Goal: Task Accomplishment & Management: Manage account settings

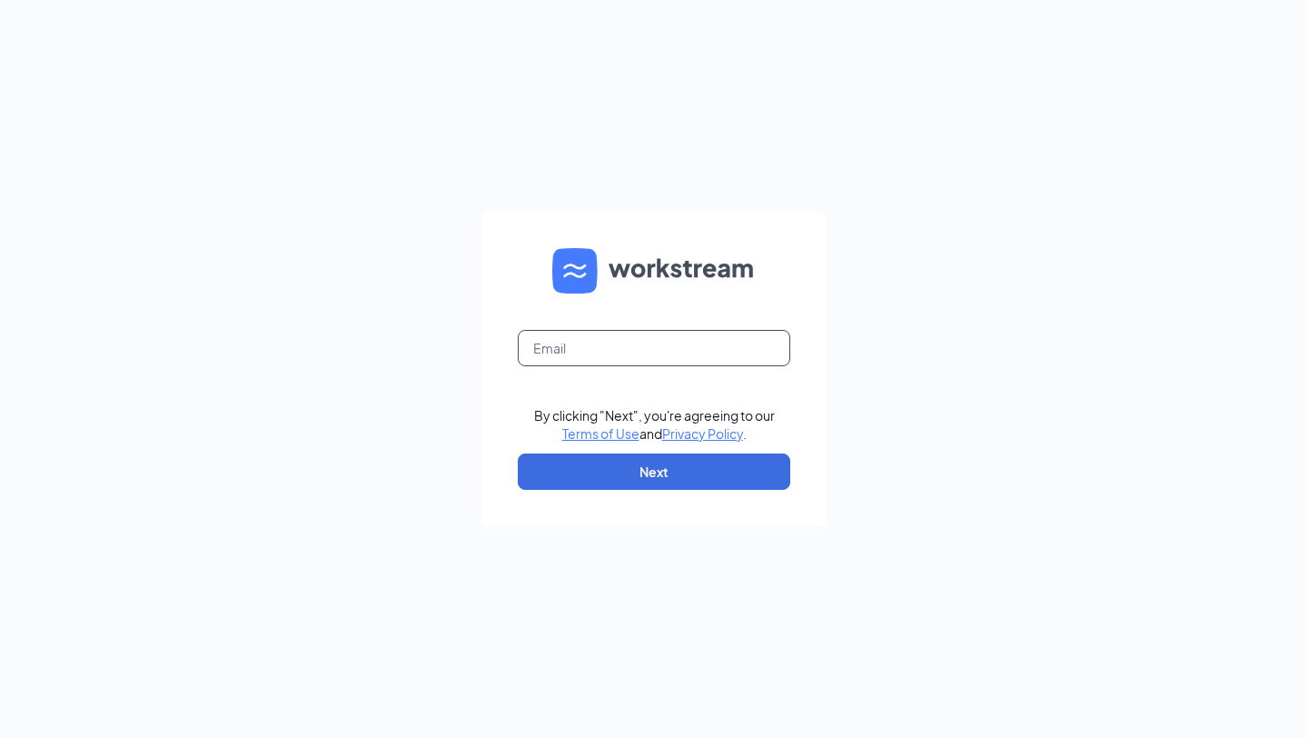
click at [627, 340] on input "text" at bounding box center [654, 348] width 272 height 36
type input "[EMAIL_ADDRESS][DOMAIN_NAME]"
click at [678, 456] on button "Next" at bounding box center [654, 471] width 272 height 36
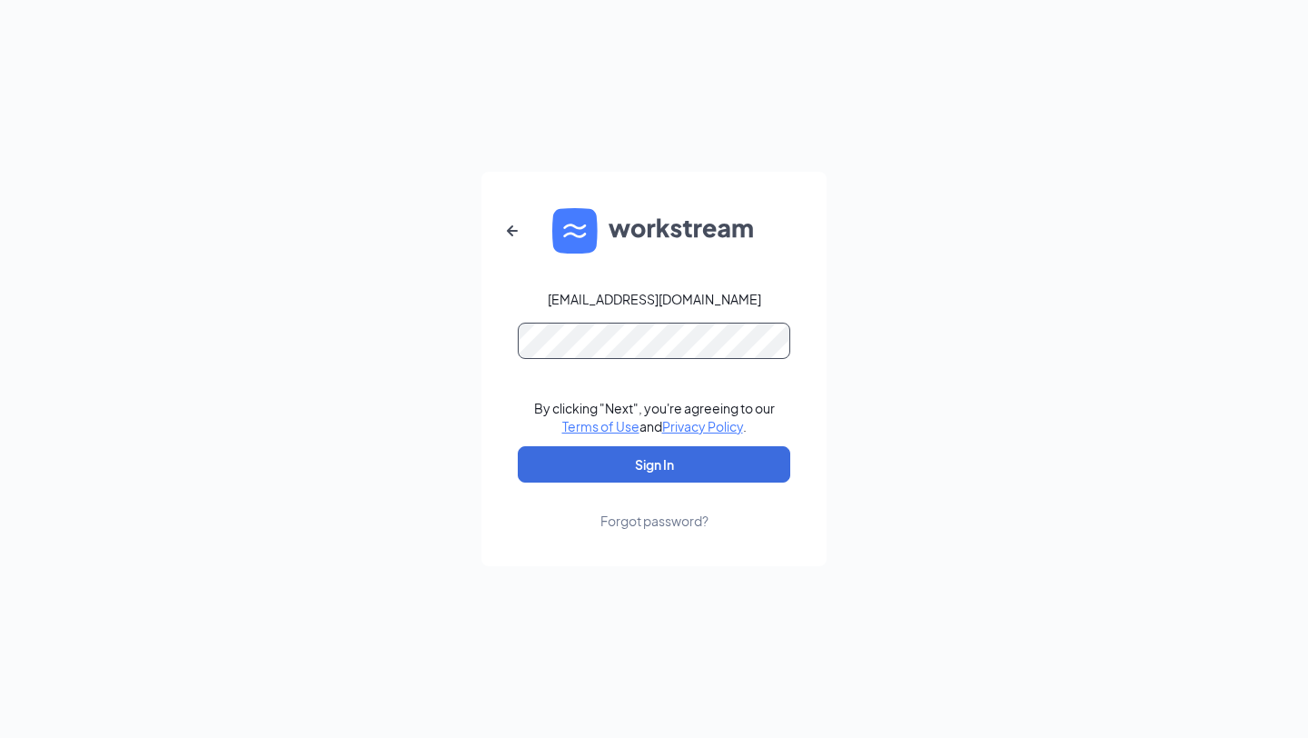
click at [518, 446] on button "Sign In" at bounding box center [654, 464] width 272 height 36
click at [716, 464] on button "Sign In" at bounding box center [654, 464] width 272 height 36
click at [518, 446] on button "Sign In" at bounding box center [654, 464] width 272 height 36
click at [500, 232] on button "button" at bounding box center [512, 231] width 44 height 44
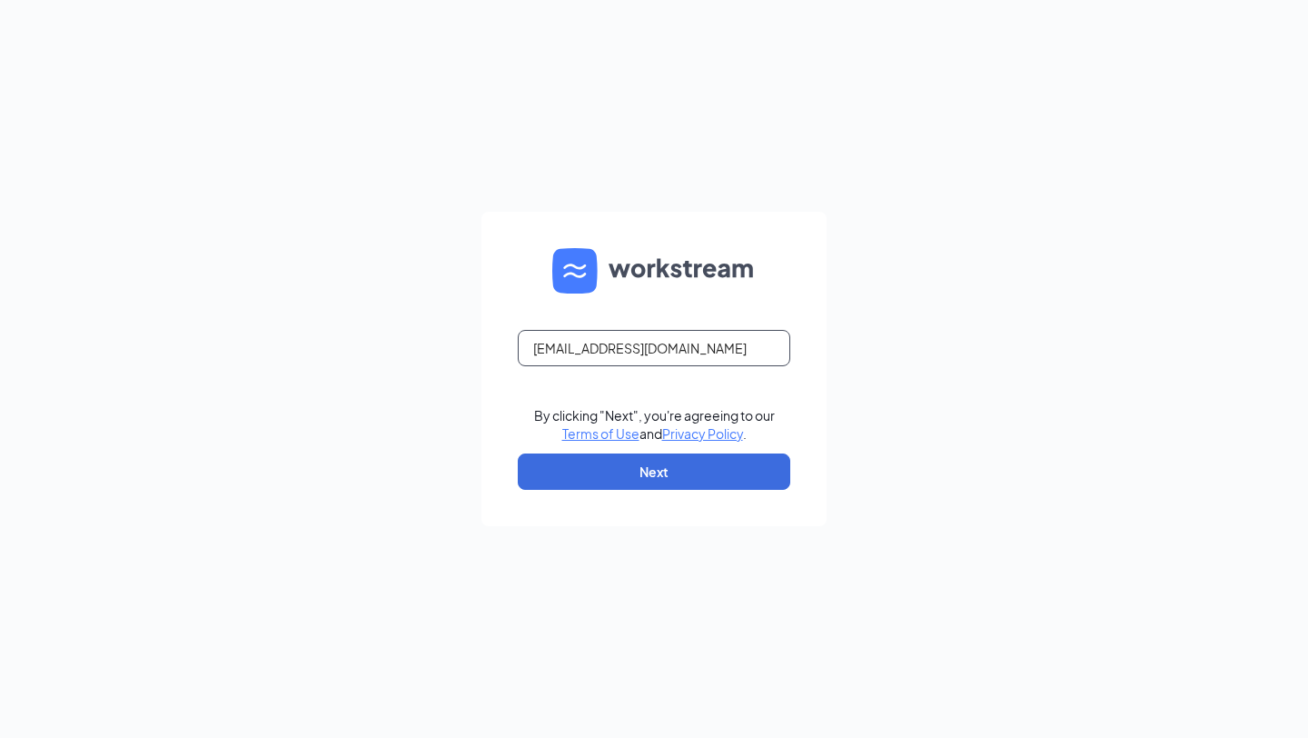
click at [659, 345] on input "[EMAIL_ADDRESS][DOMAIN_NAME]" at bounding box center [654, 348] width 272 height 36
click at [699, 462] on button "Next" at bounding box center [654, 471] width 272 height 36
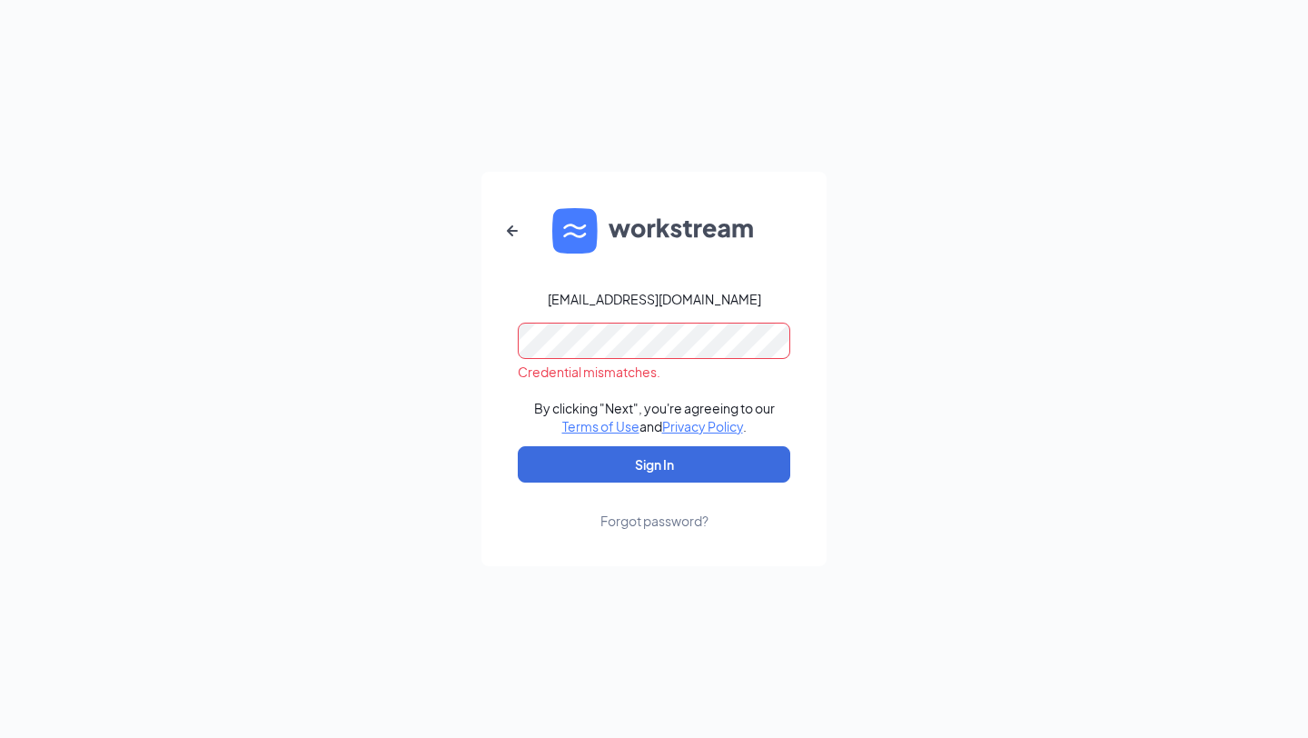
click at [500, 189] on form "[EMAIL_ADDRESS][DOMAIN_NAME] Credential mismatches. By clicking "Next", you're …" at bounding box center [653, 369] width 345 height 394
click at [507, 220] on icon "ArrowLeftNew" at bounding box center [512, 231] width 22 height 22
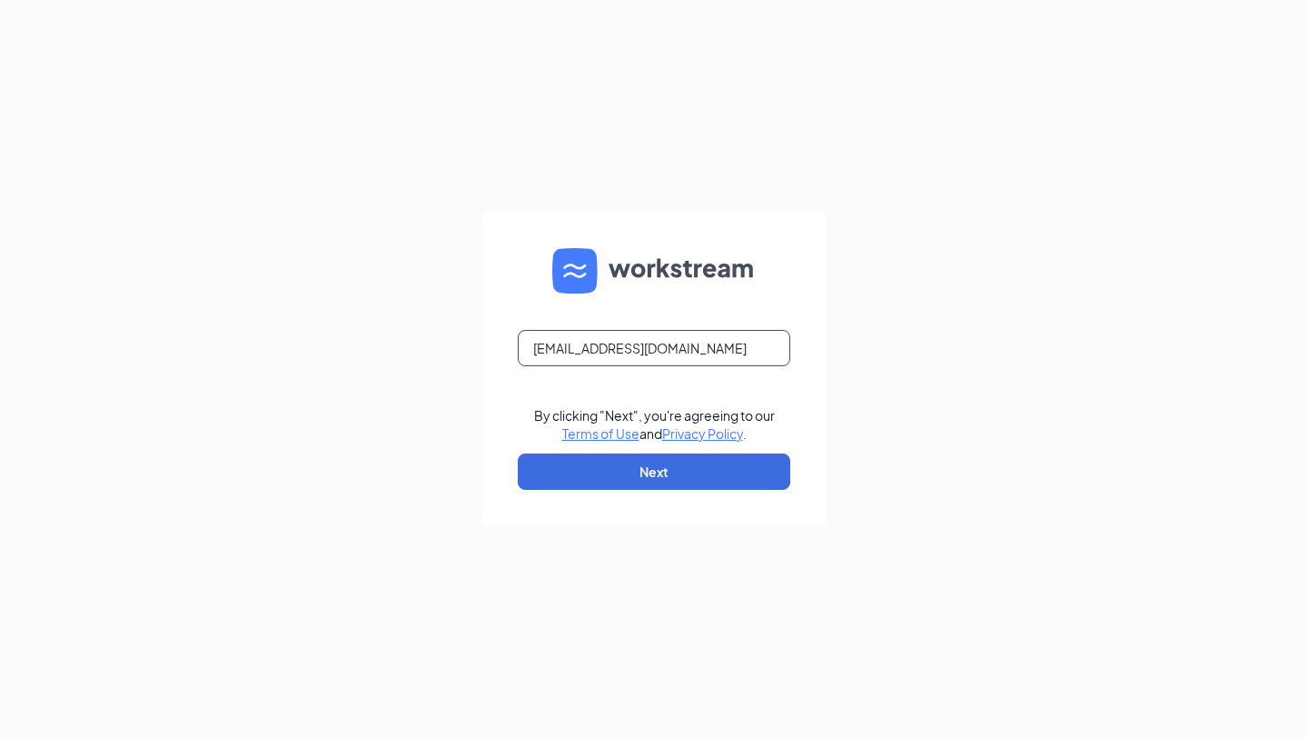
click at [569, 349] on input "[EMAIL_ADDRESS][DOMAIN_NAME]" at bounding box center [654, 348] width 272 height 36
type input "[EMAIL_ADDRESS][DOMAIN_NAME]"
click at [609, 484] on button "Next" at bounding box center [654, 471] width 272 height 36
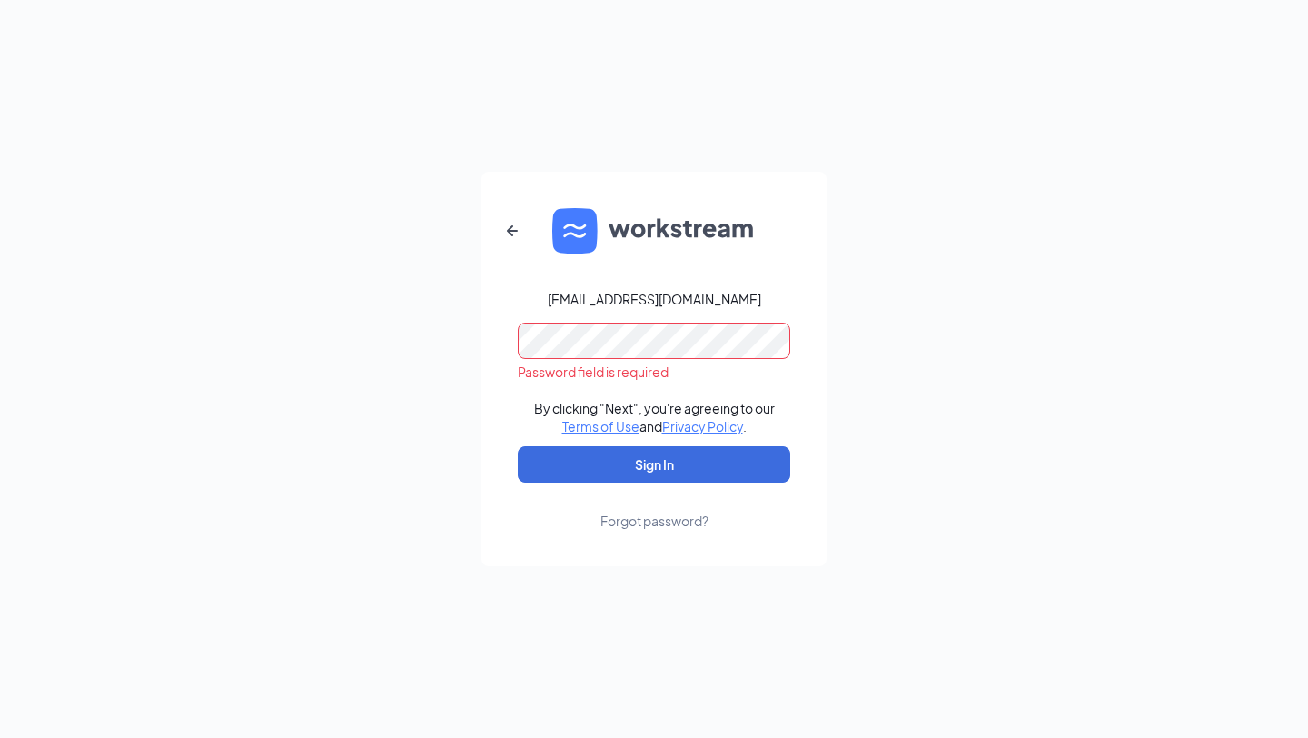
click at [663, 526] on div "Forgot password?" at bounding box center [654, 520] width 108 height 18
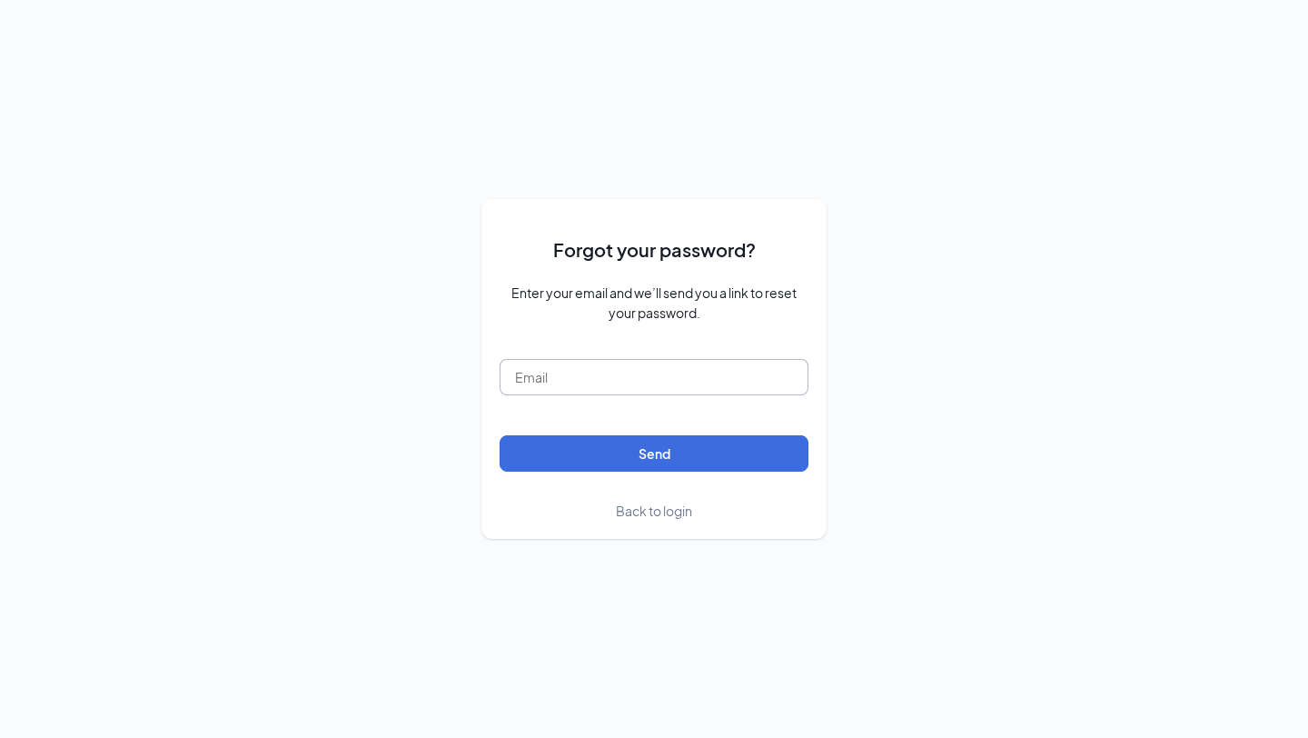
click at [615, 370] on input "text" at bounding box center [654, 377] width 309 height 36
type input "[EMAIL_ADDRESS][DOMAIN_NAME]"
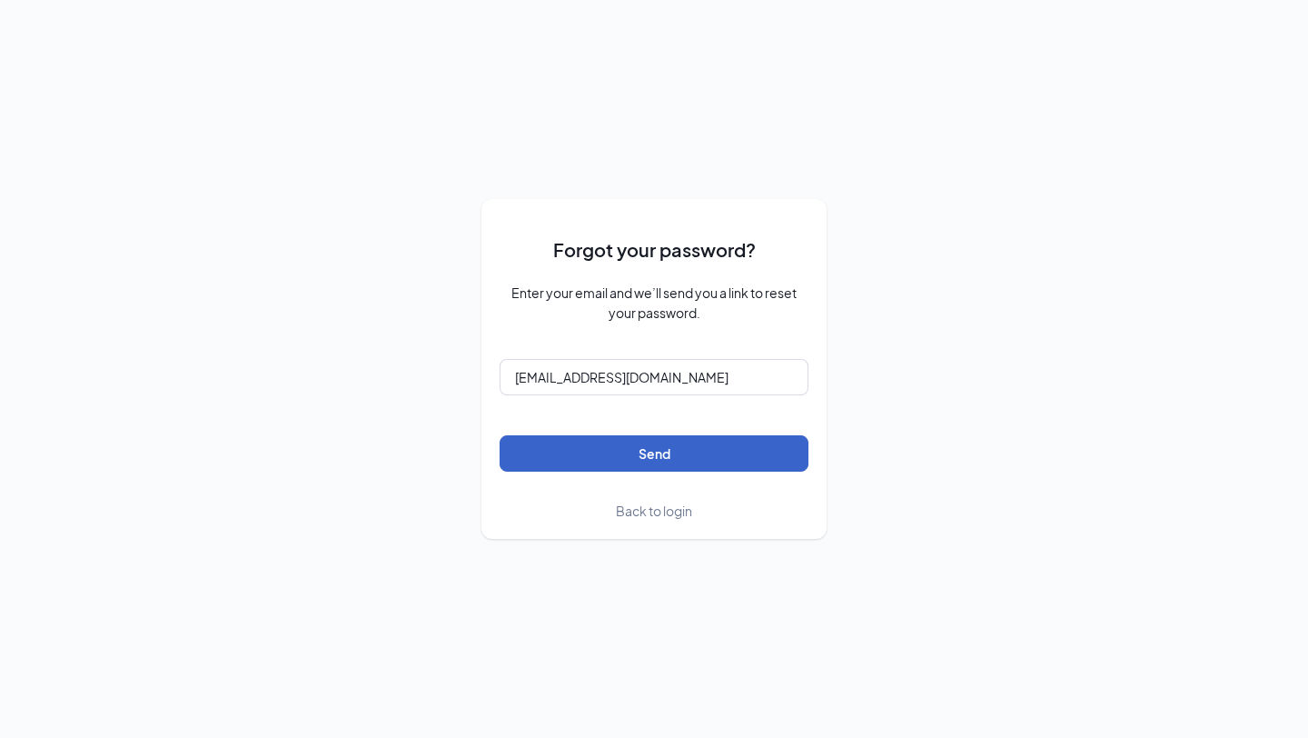
click at [662, 454] on button "Send" at bounding box center [654, 453] width 309 height 36
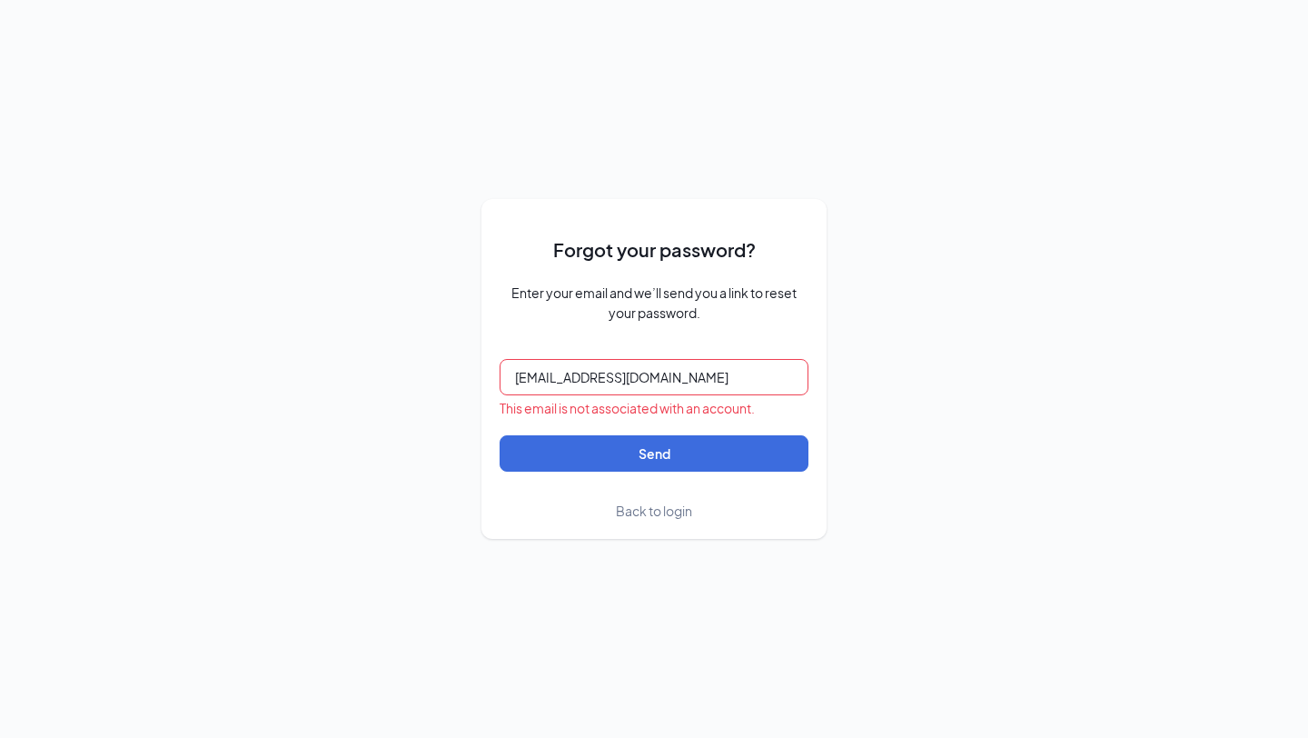
click at [658, 514] on span "Back to login" at bounding box center [654, 510] width 76 height 16
